Goal: Information Seeking & Learning: Learn about a topic

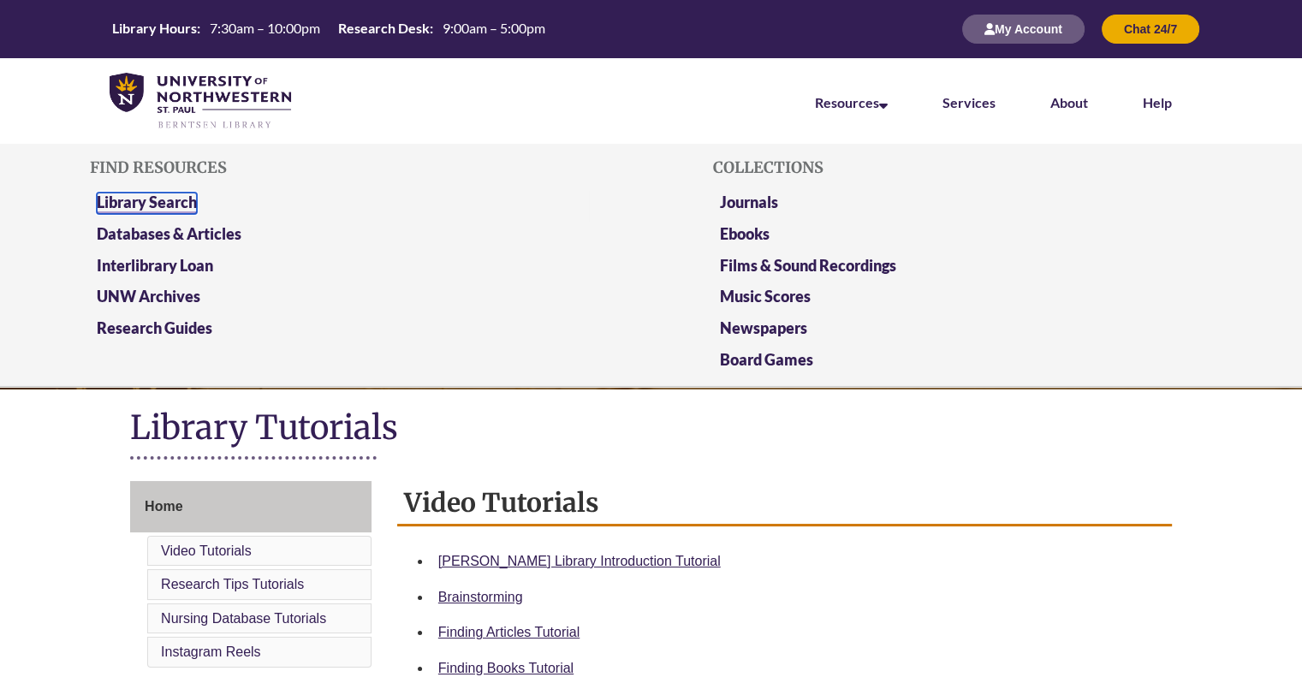
click at [178, 205] on link "Library Search" at bounding box center [147, 203] width 100 height 21
click at [201, 229] on link "Databases & Articles" at bounding box center [169, 234] width 145 height 21
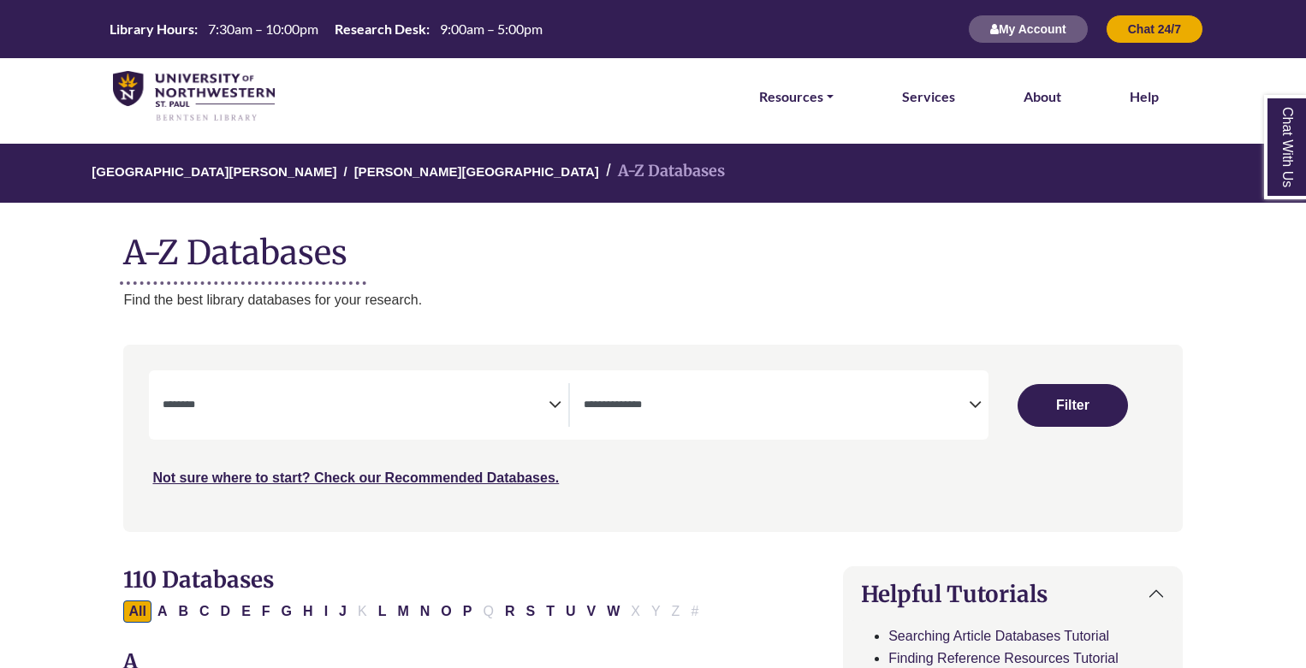
select select "Database Subject Filter"
select select "Database Types Filter"
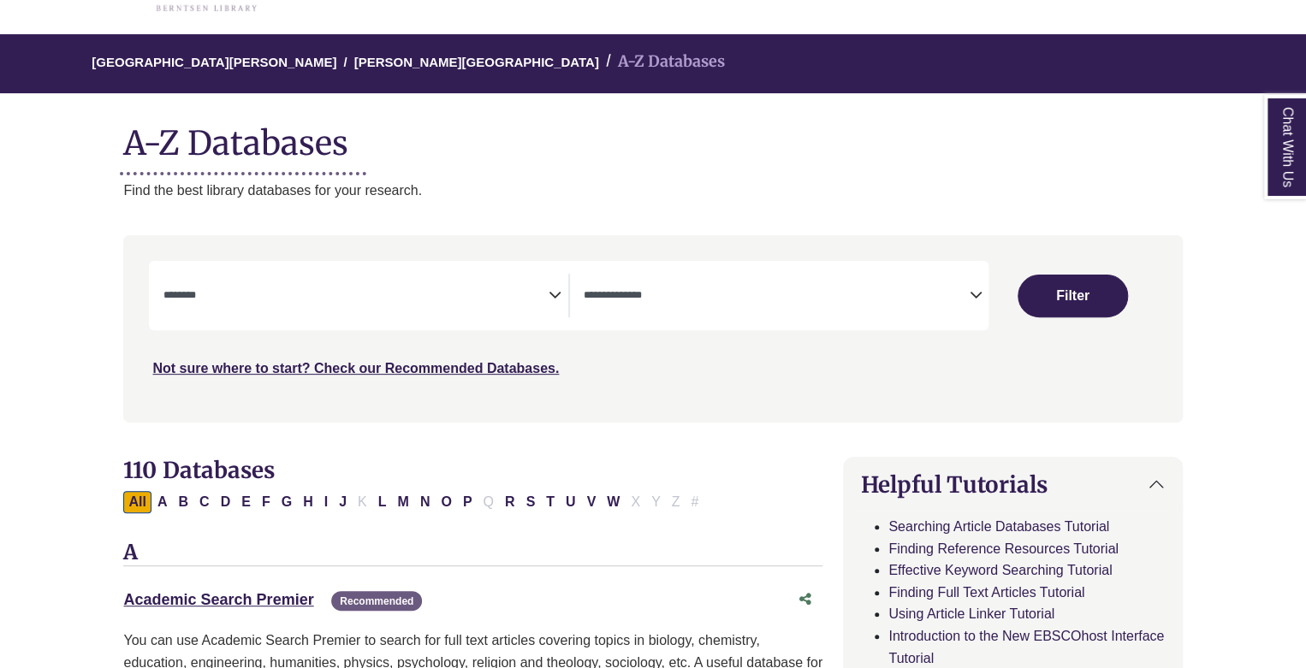
scroll to position [123, 0]
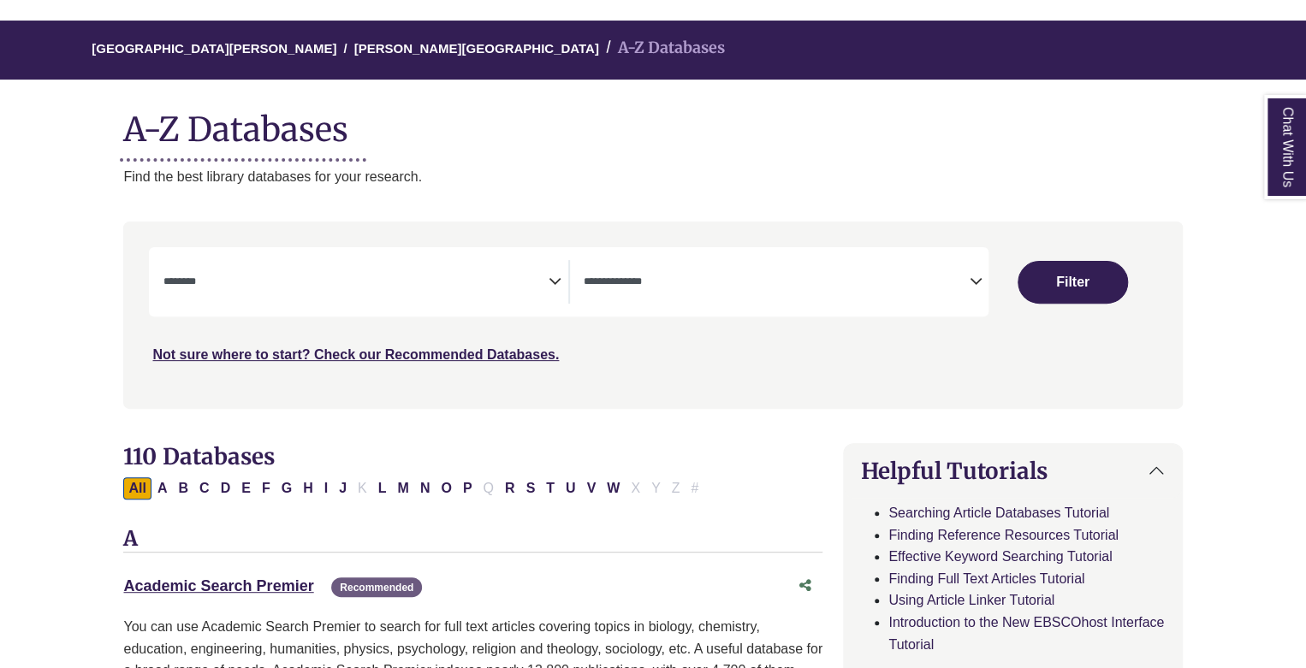
click at [560, 286] on icon "Search filters" at bounding box center [555, 279] width 13 height 26
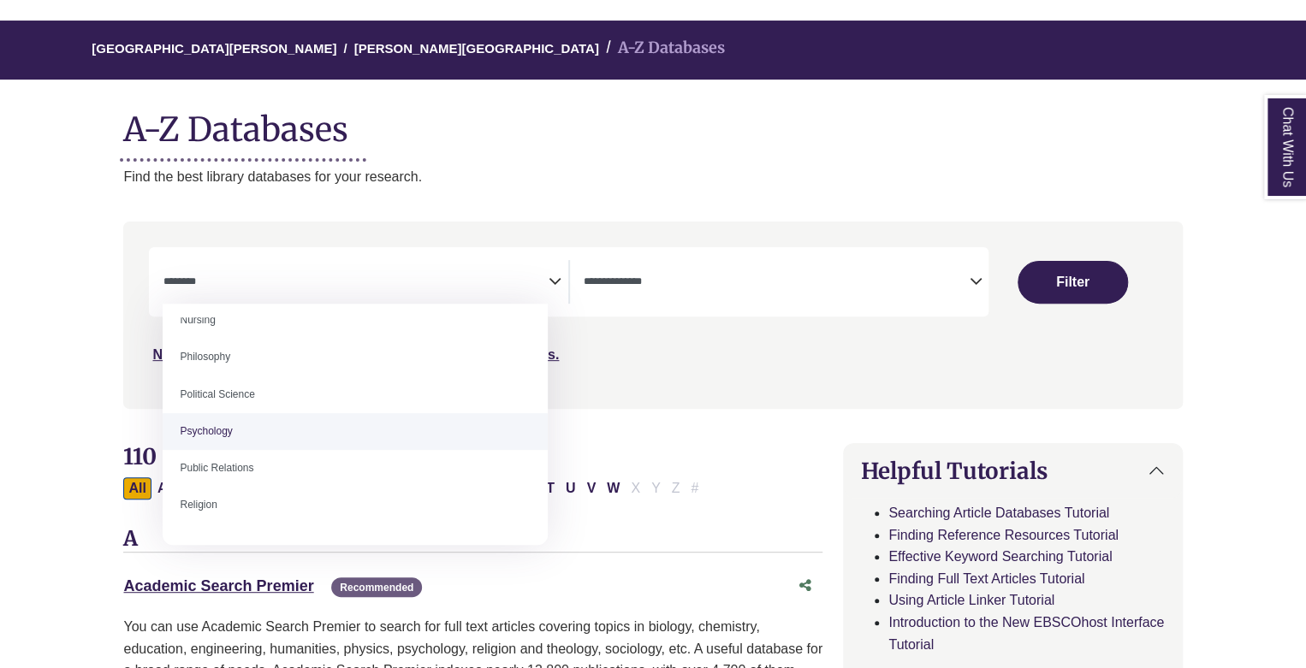
scroll to position [614, 0]
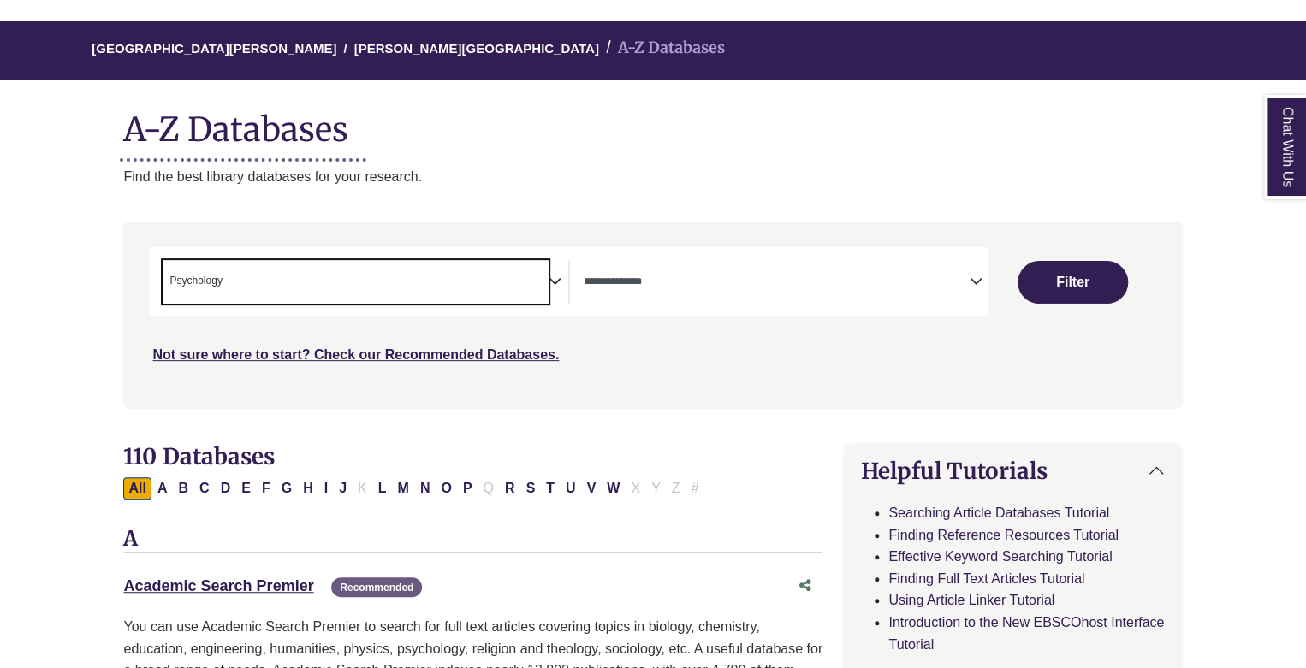
click at [539, 277] on span "× Psychology" at bounding box center [355, 282] width 385 height 44
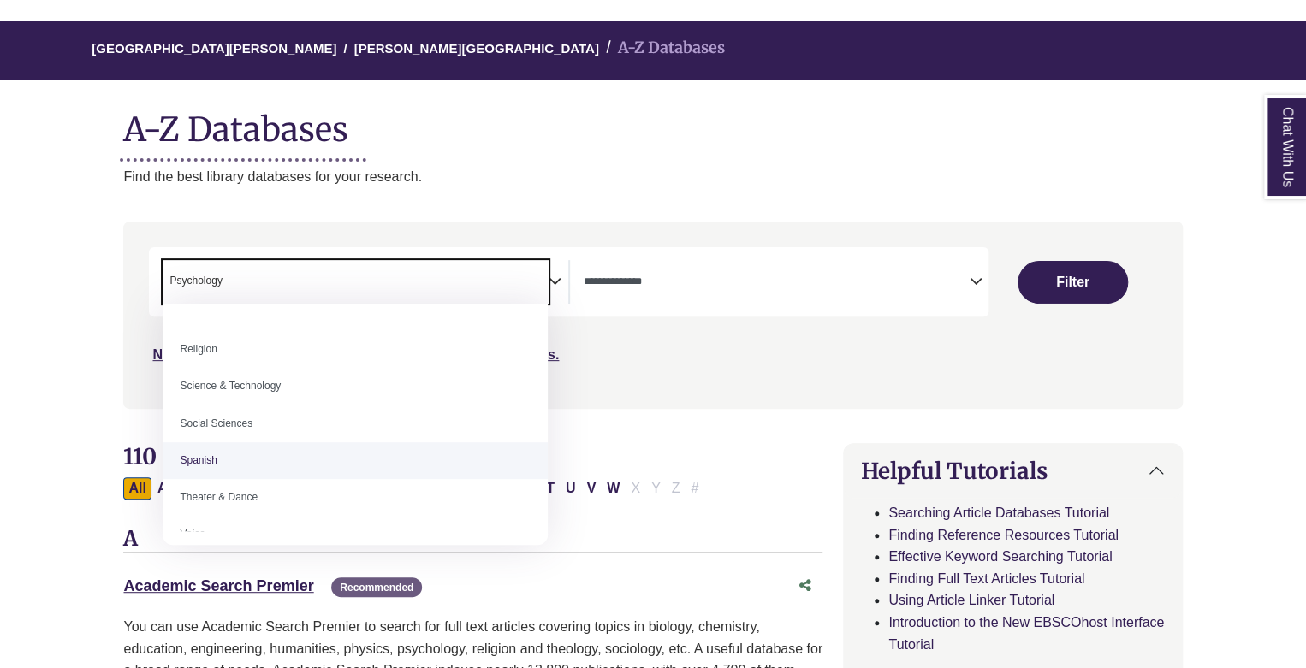
scroll to position [1423, 0]
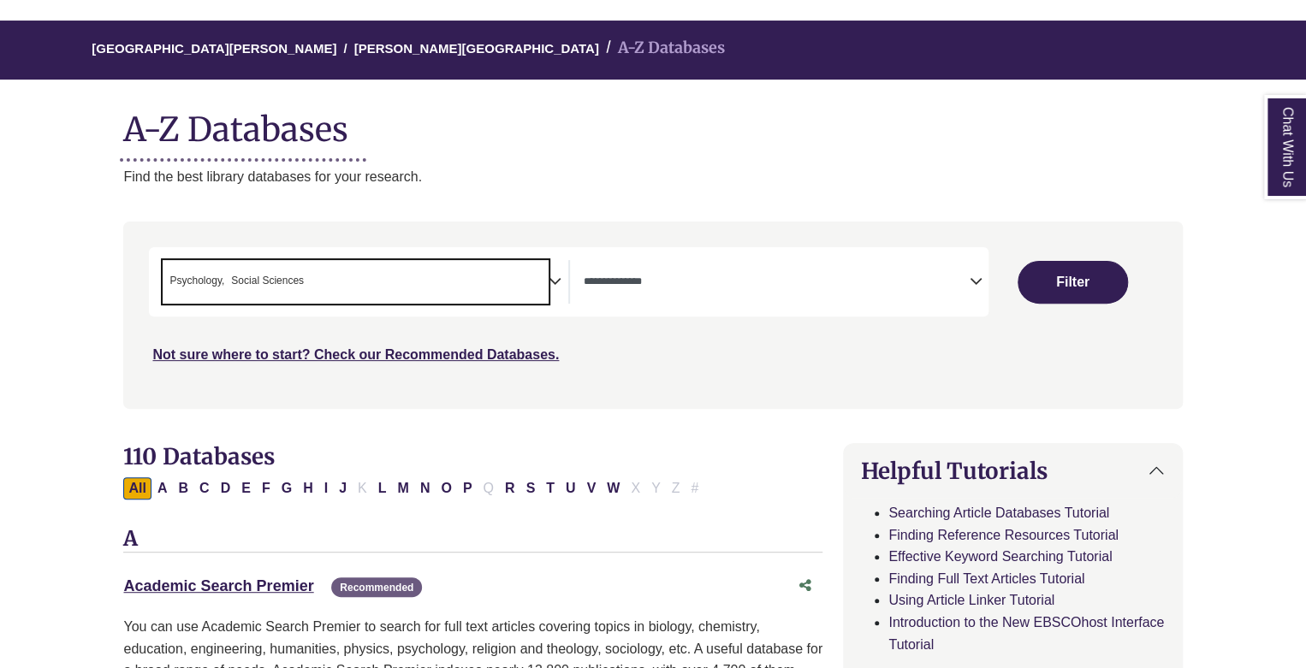
click at [485, 274] on span "× Psychology × Social Sciences" at bounding box center [355, 282] width 385 height 44
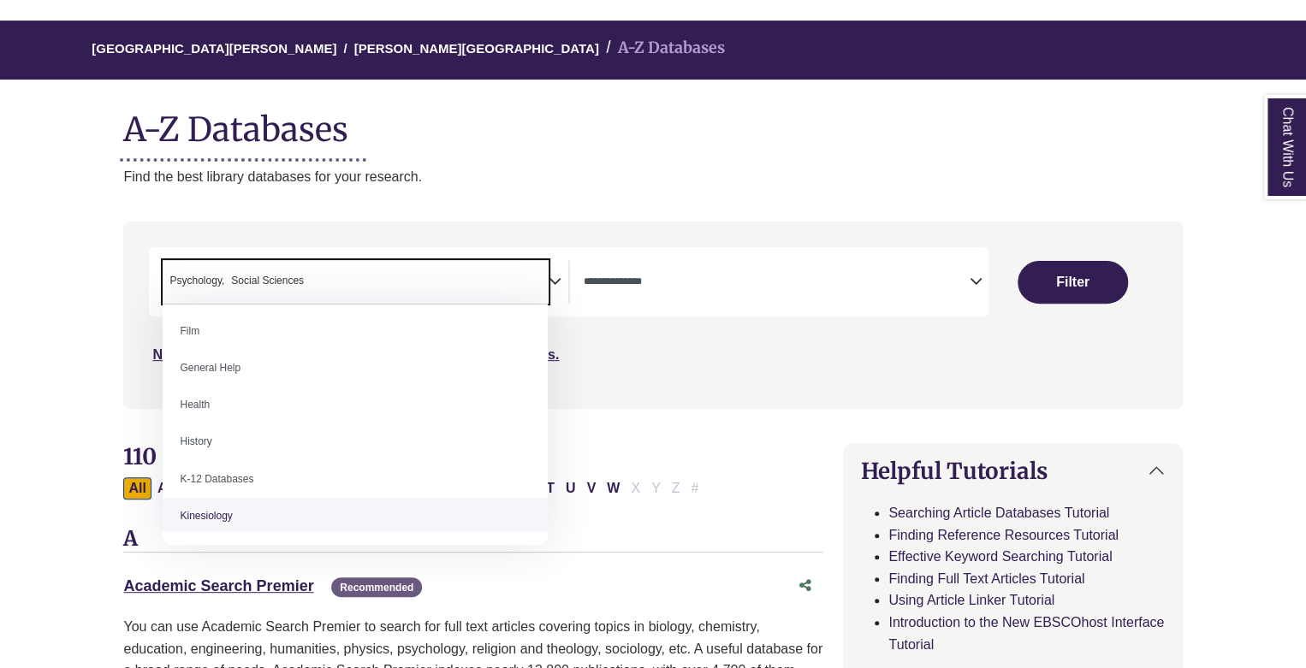
scroll to position [759, 0]
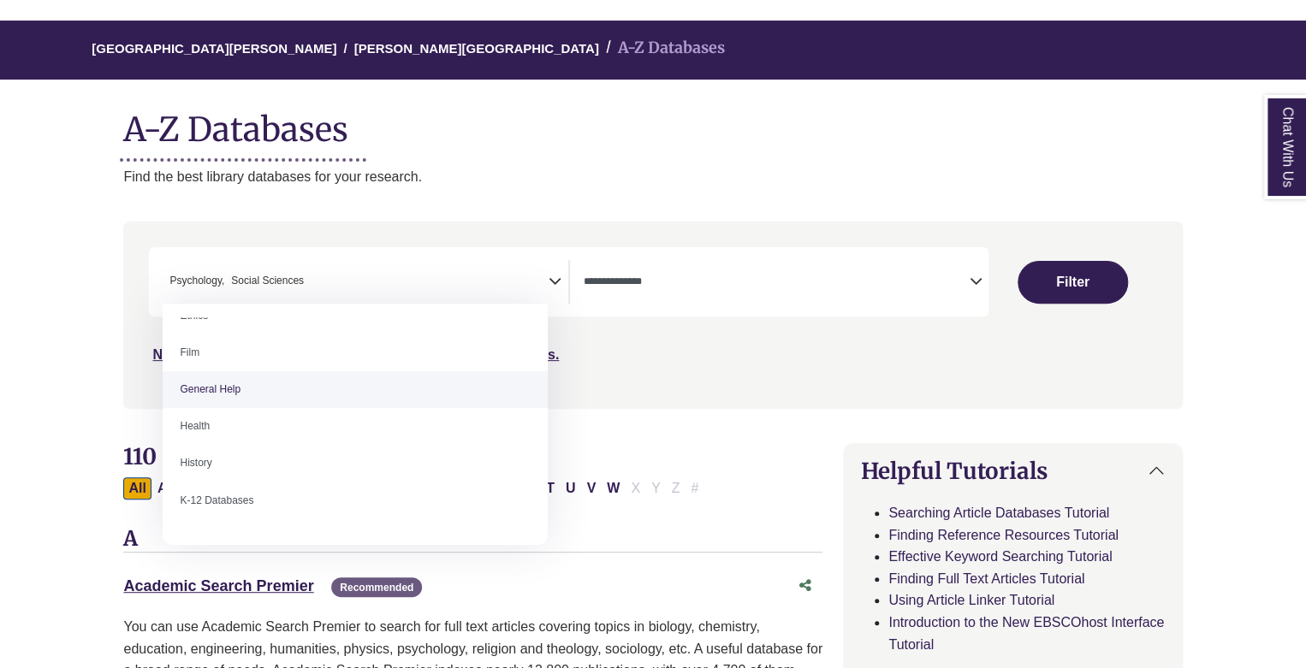
select select "*****"
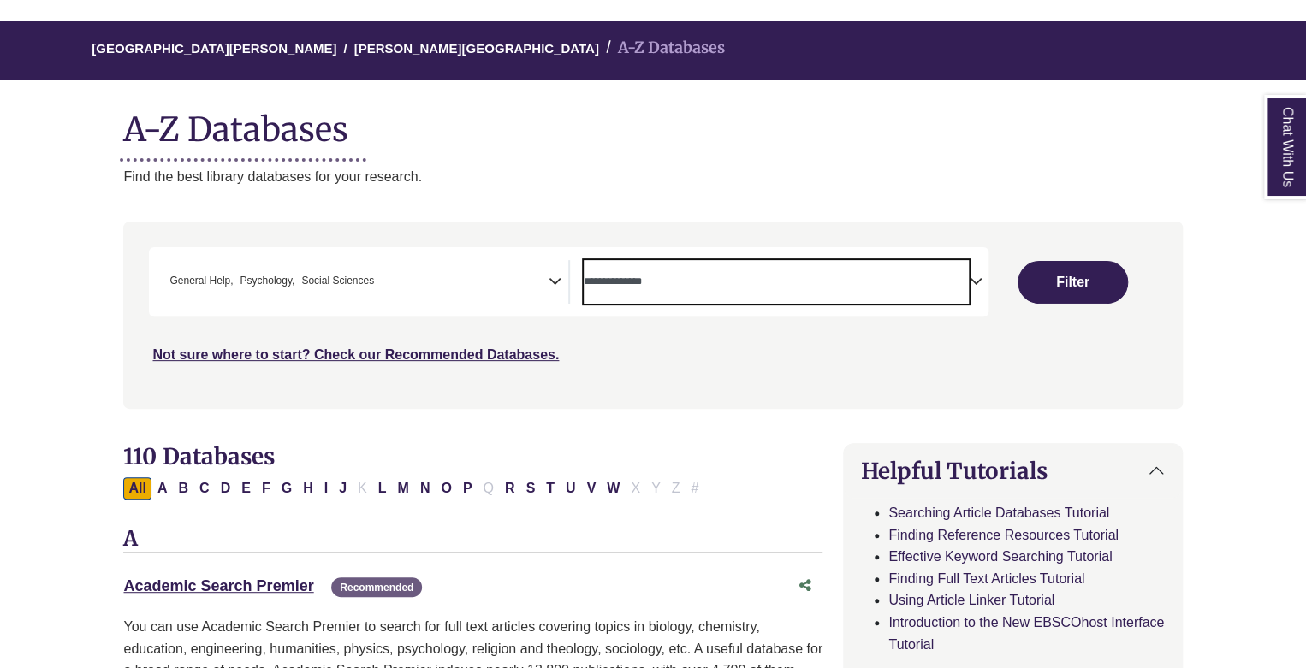
click at [656, 289] on span "Search filters" at bounding box center [776, 282] width 385 height 44
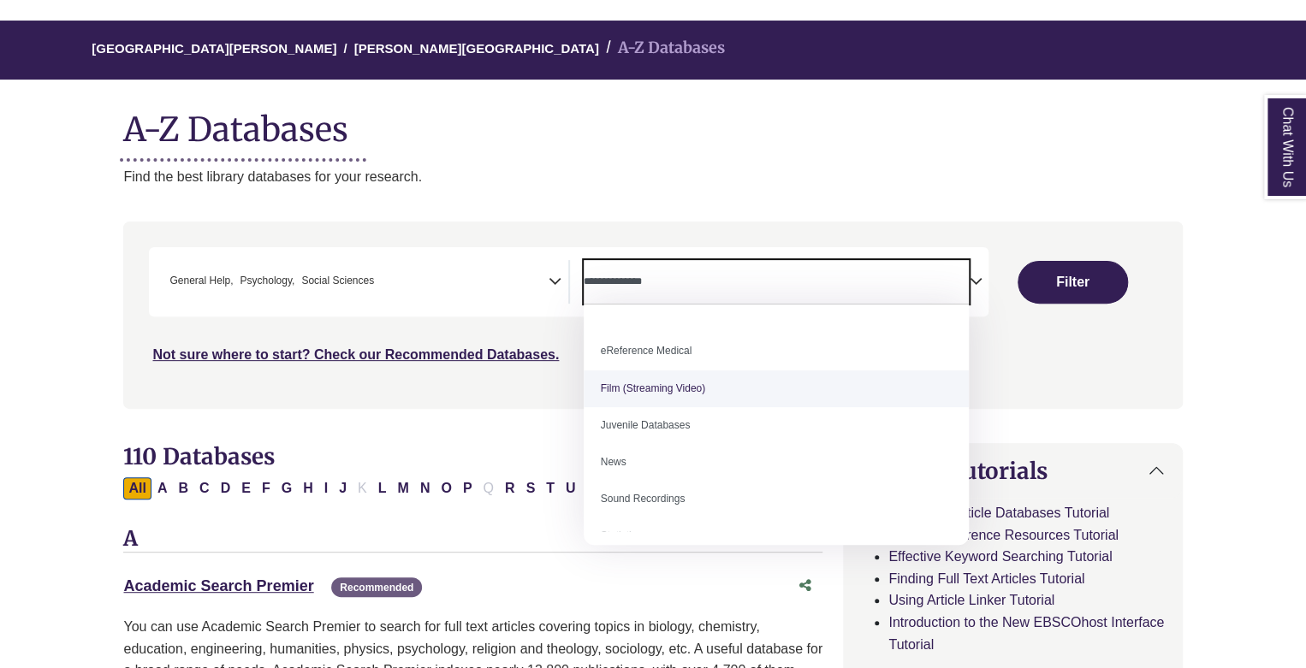
scroll to position [118, 0]
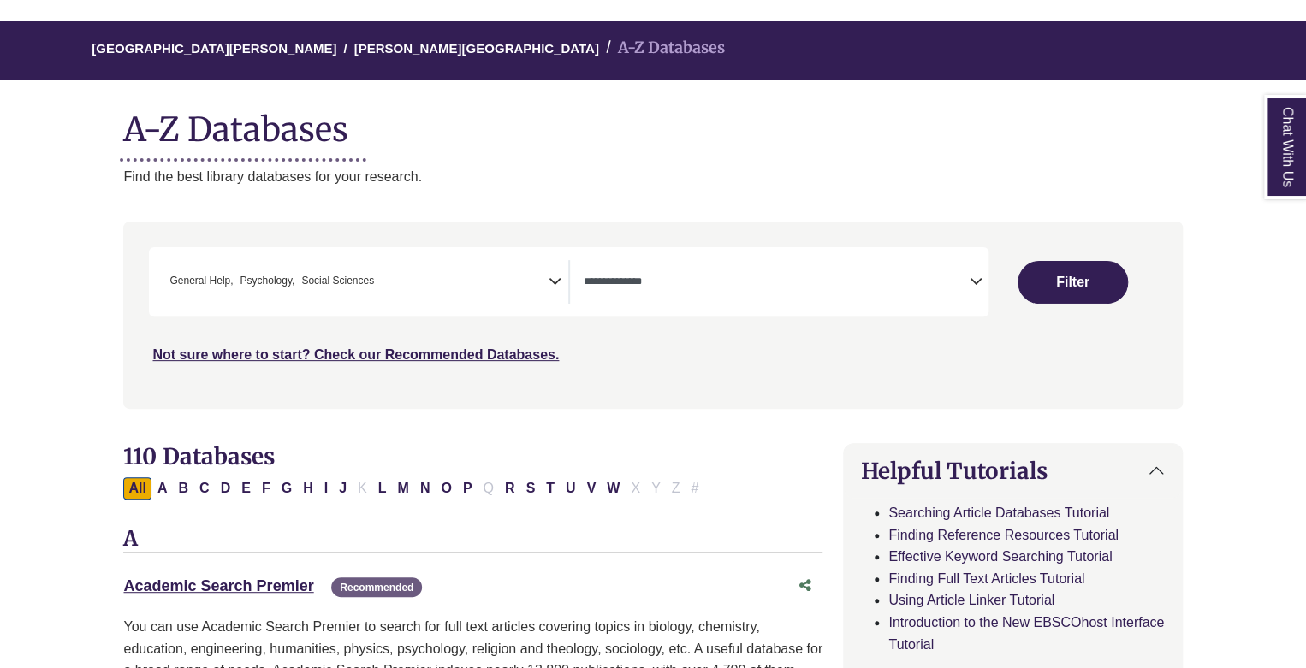
click at [425, 531] on h3 "A" at bounding box center [472, 540] width 699 height 26
click at [1050, 276] on button "Filter" at bounding box center [1073, 282] width 110 height 43
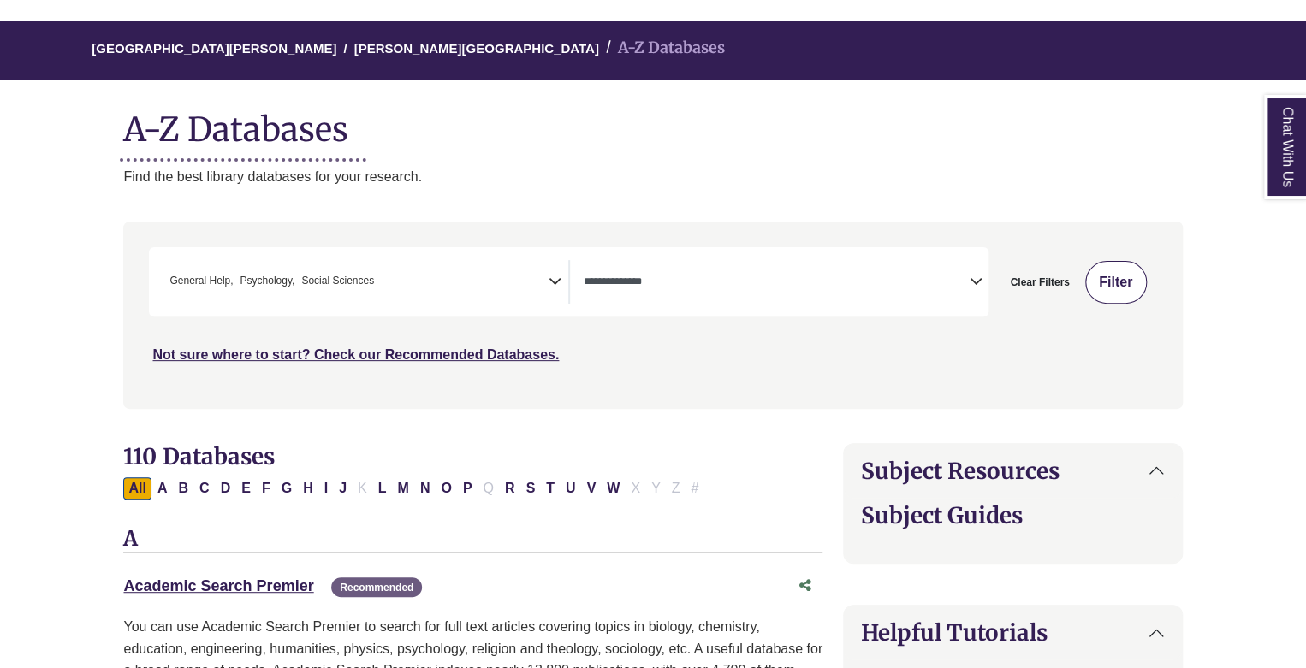
select select "Database Types Filter"
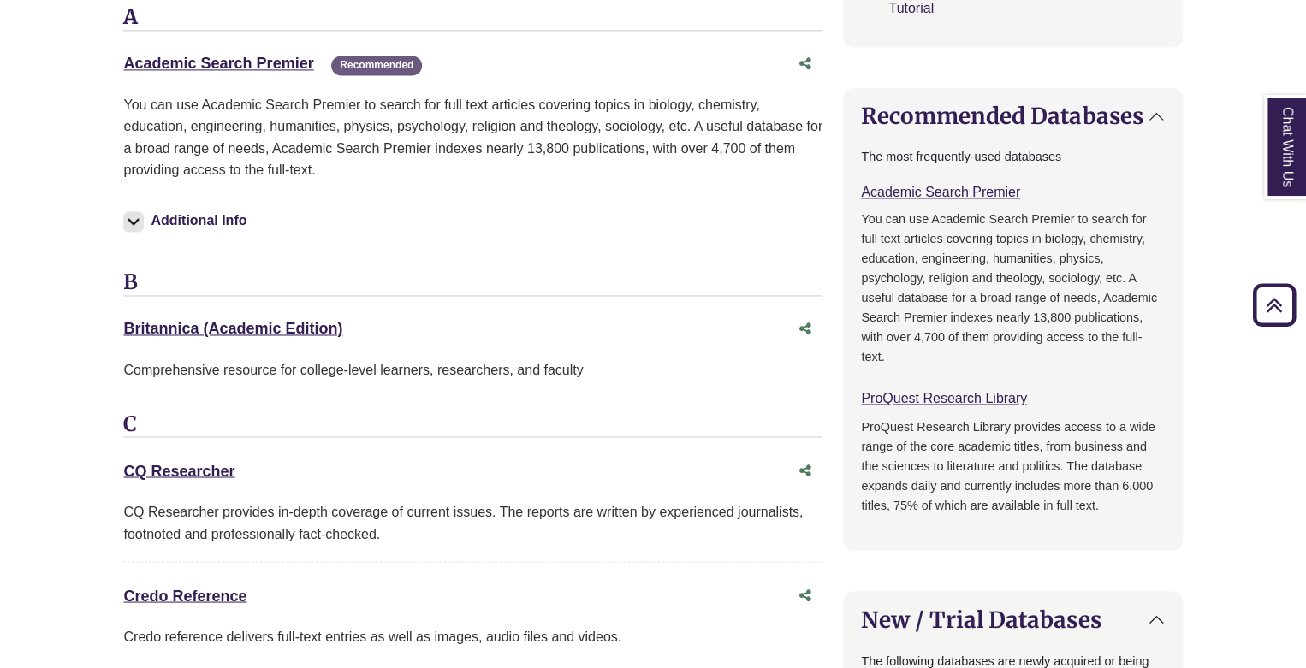
scroll to position [1226, 0]
drag, startPoint x: 418, startPoint y: 482, endPoint x: 308, endPoint y: 148, distance: 351.3
click at [308, 148] on p "You can use Academic Search Premier to search for full text articles covering t…" at bounding box center [472, 137] width 699 height 87
click at [234, 56] on link "Academic Search Premier This link opens in a new window" at bounding box center [218, 63] width 190 height 17
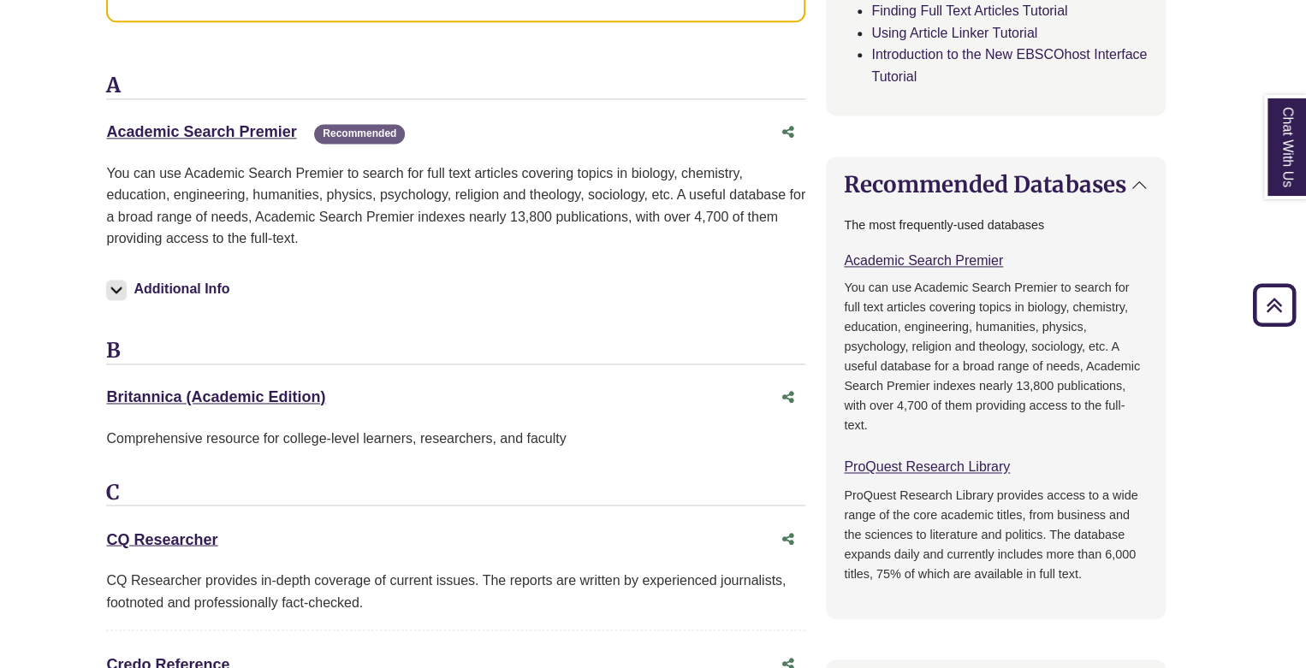
scroll to position [1156, 17]
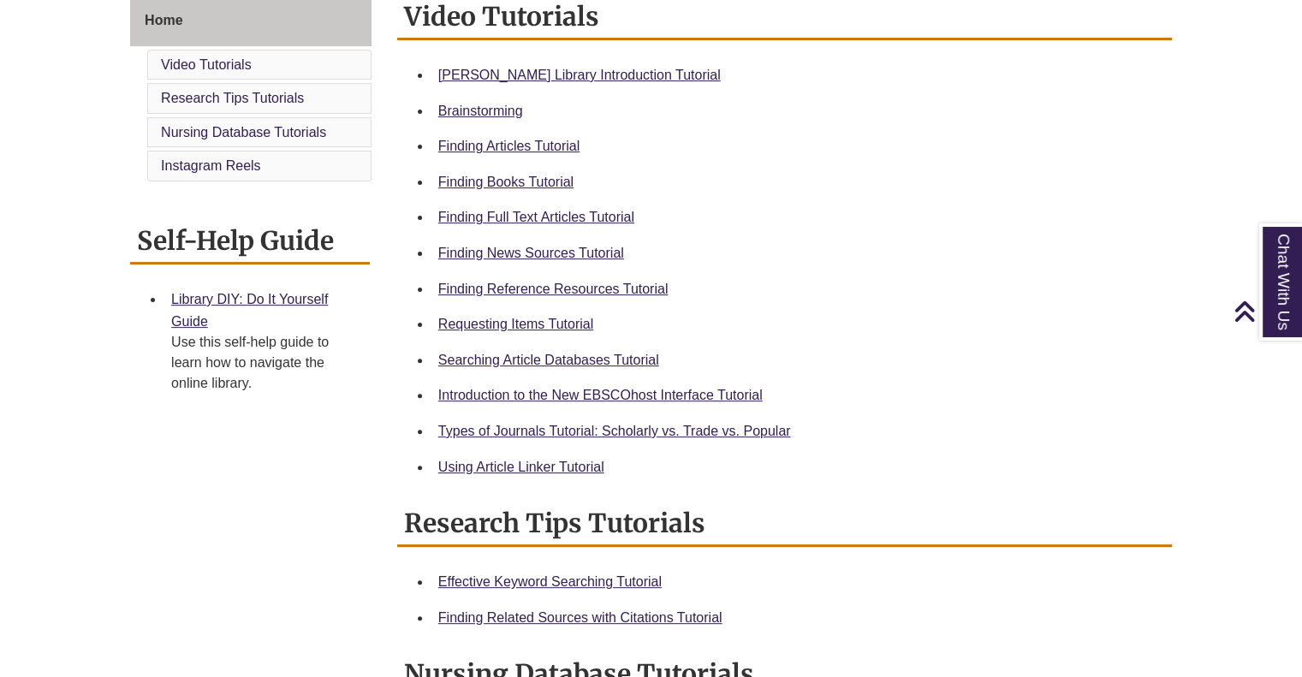
scroll to position [462, 0]
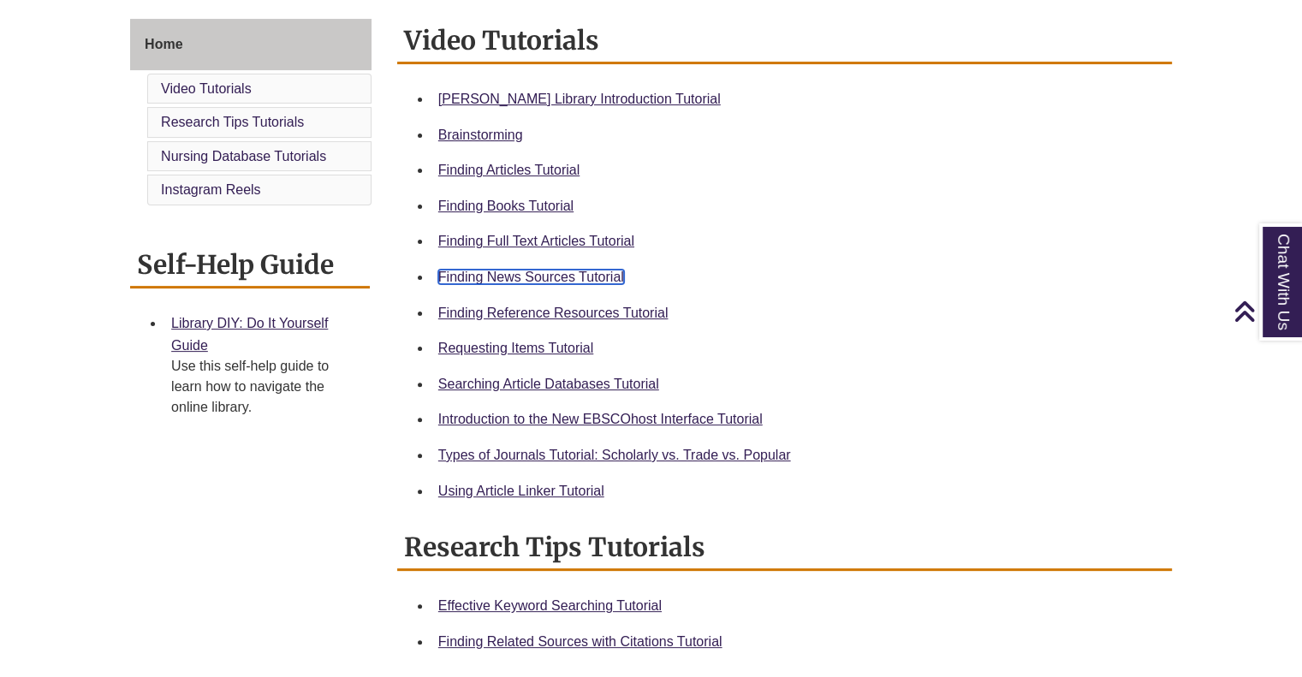
click at [487, 273] on link "Finding News Sources Tutorial" at bounding box center [531, 277] width 186 height 15
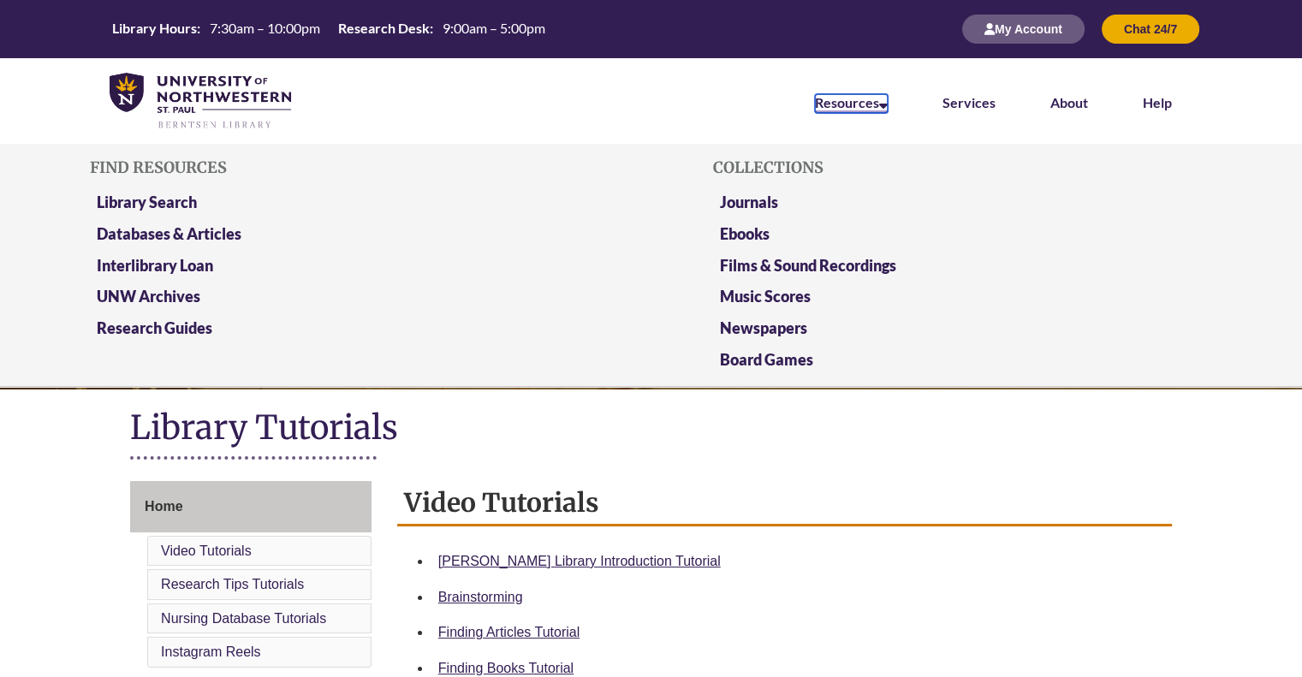
click at [882, 99] on icon at bounding box center [883, 103] width 9 height 14
click at [157, 194] on link "Library Search" at bounding box center [147, 203] width 100 height 21
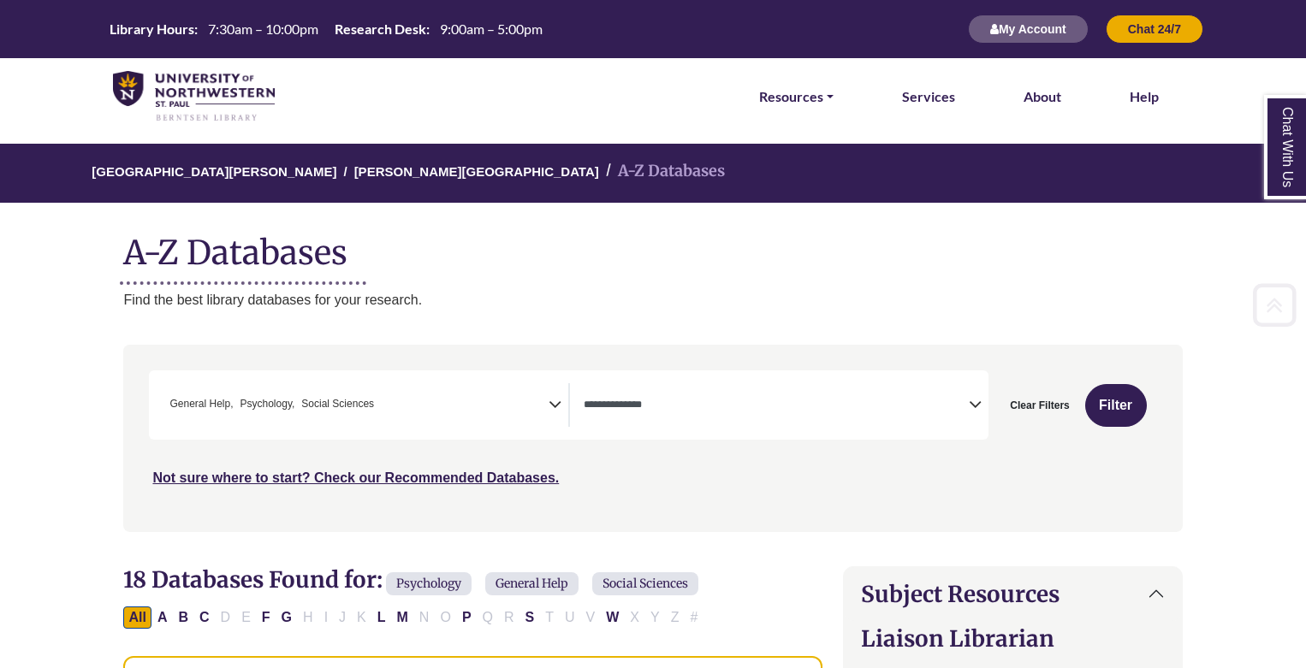
select select "Database Types Filter"
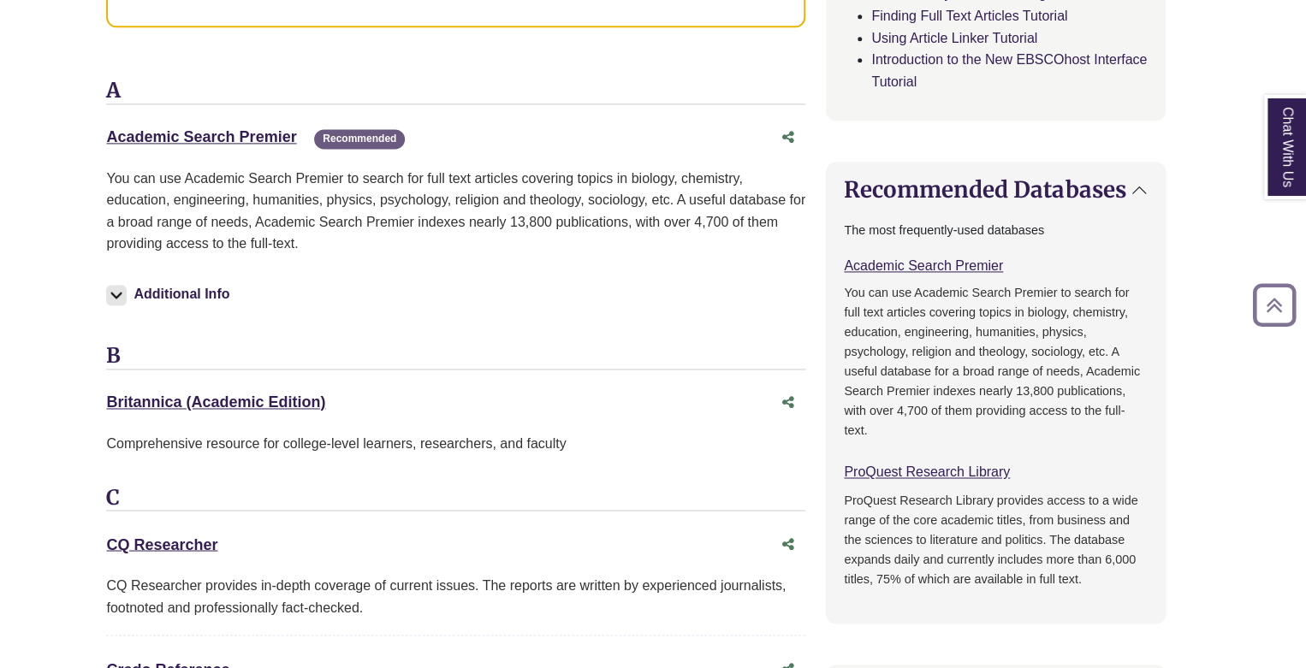
scroll to position [1156, 17]
